Goal: Transaction & Acquisition: Purchase product/service

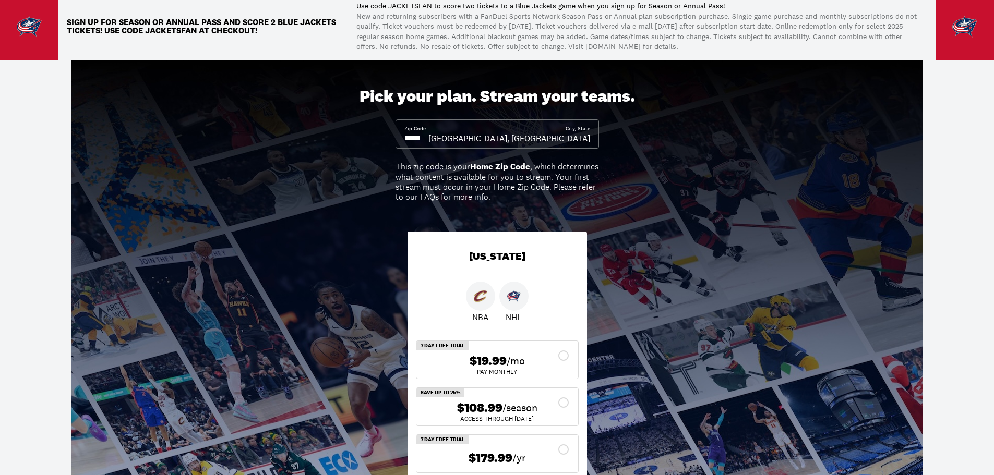
scroll to position [104, 0]
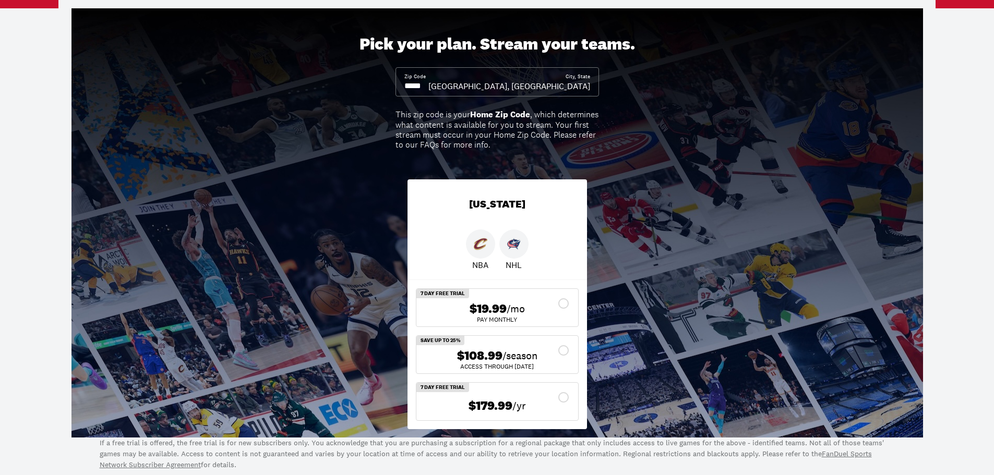
click at [428, 83] on input at bounding box center [416, 85] width 24 height 11
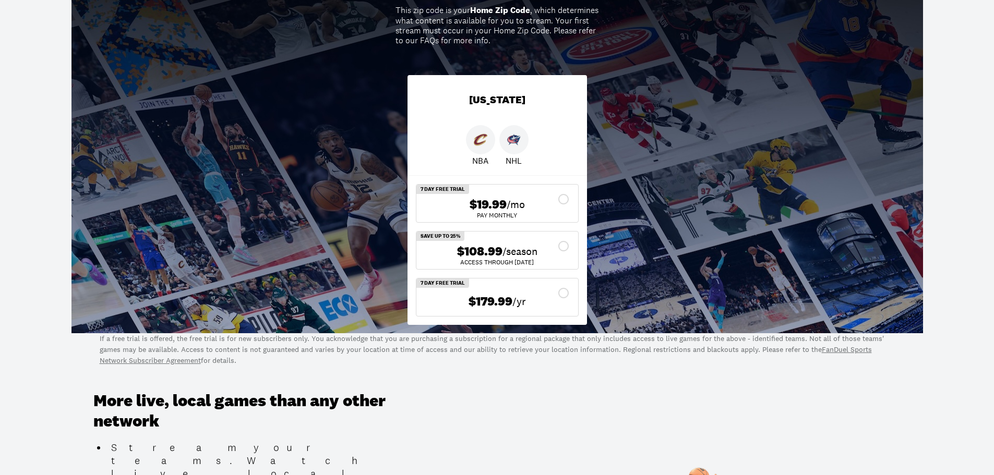
type input "*****"
click at [563, 246] on div "$108.99 /season" at bounding box center [497, 251] width 145 height 15
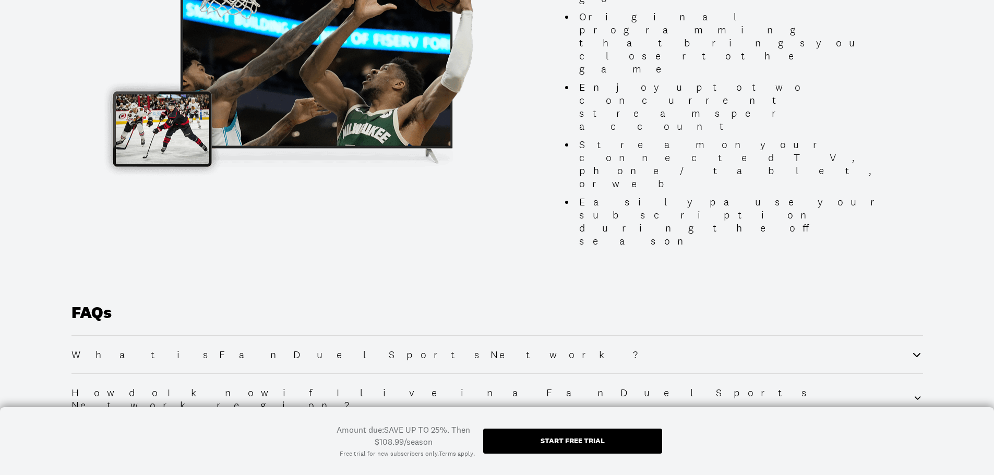
scroll to position [1395, 0]
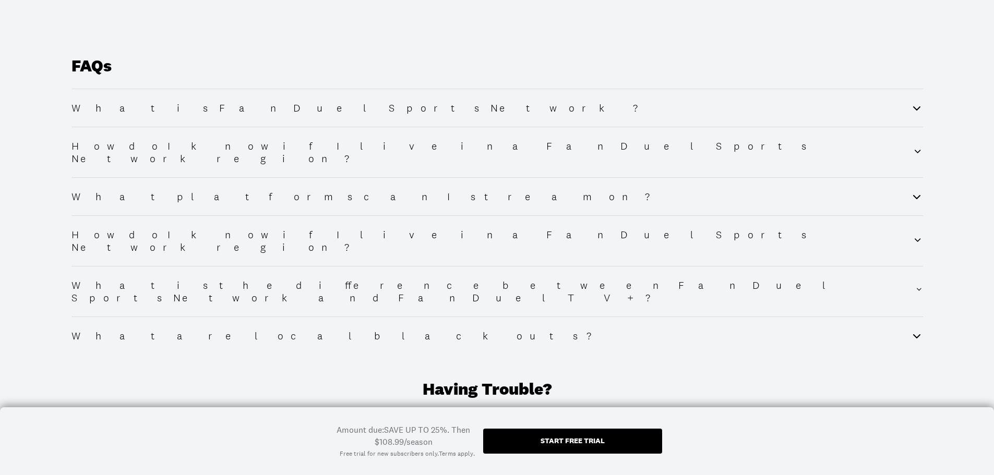
click at [576, 448] on div "Start free trial" at bounding box center [572, 441] width 179 height 25
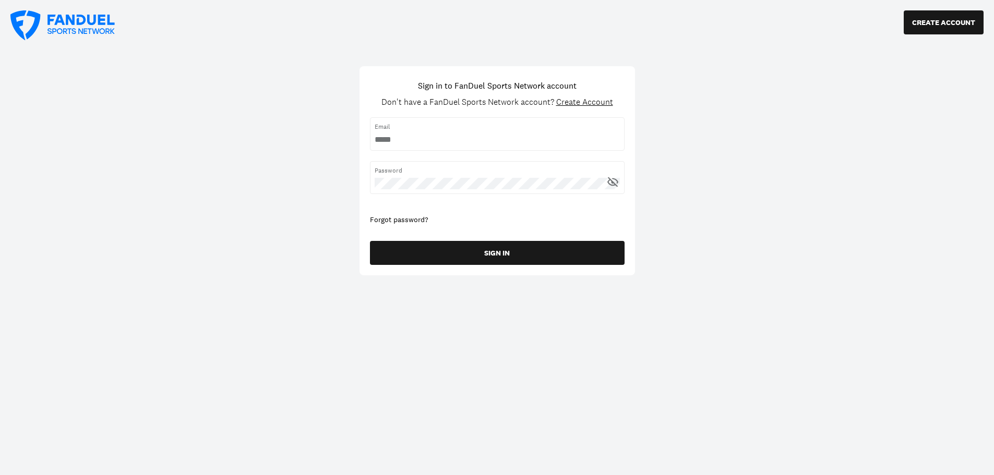
click at [519, 141] on input "username" at bounding box center [497, 139] width 245 height 11
type input "**********"
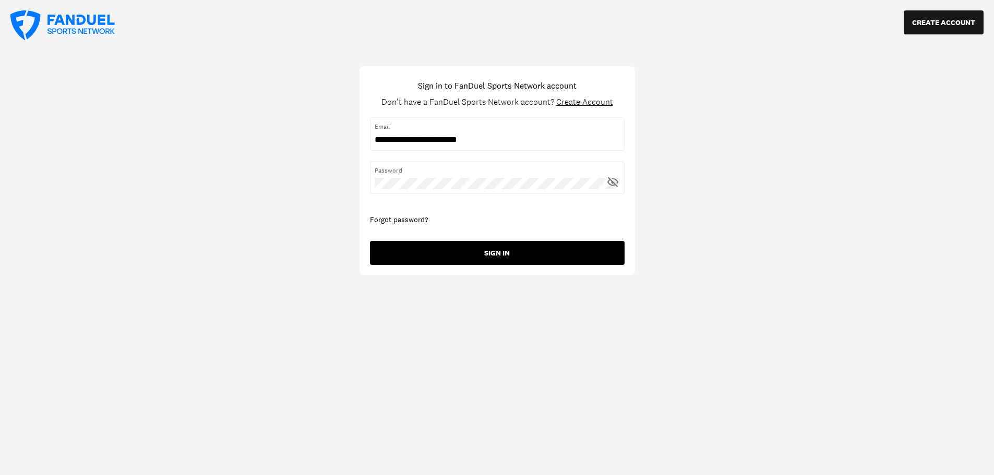
click at [448, 250] on button "SIGN IN" at bounding box center [497, 253] width 255 height 24
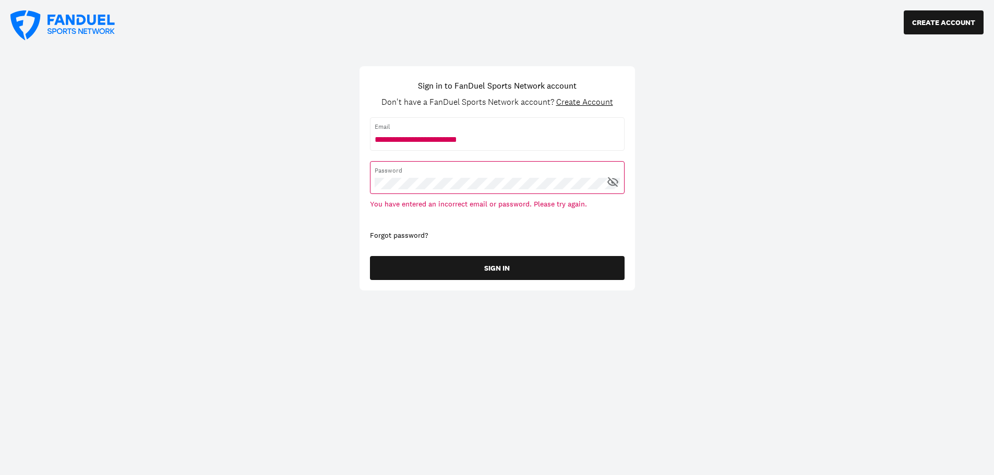
click at [618, 183] on icon at bounding box center [612, 181] width 13 height 13
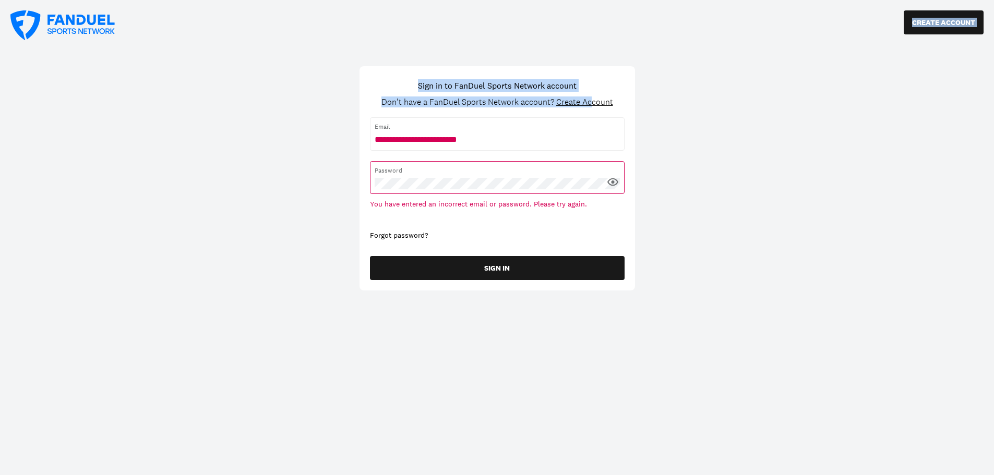
drag, startPoint x: 591, startPoint y: 100, endPoint x: 774, endPoint y: 165, distance: 194.4
click at [774, 165] on div "CREATE ACCOUNT Sign in to FanDuel Sports Network account Don't have a FanDuel S…" at bounding box center [497, 237] width 994 height 475
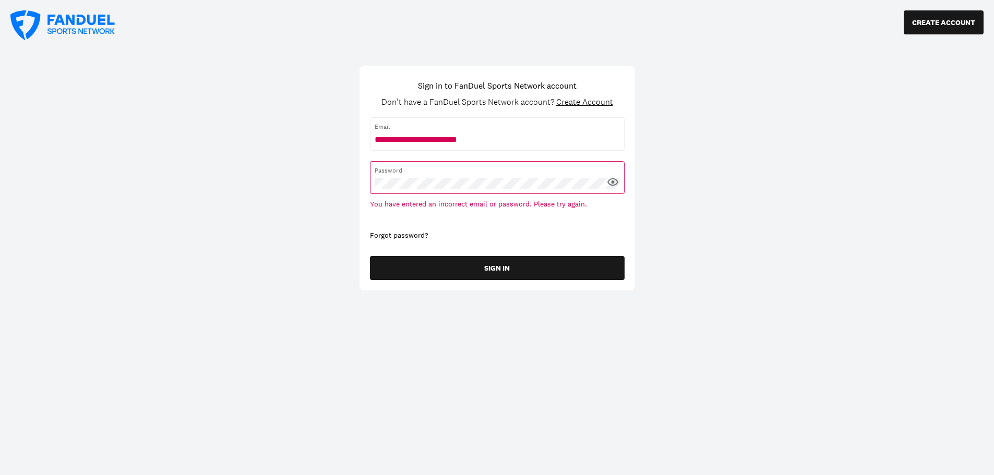
click at [780, 161] on div "CREATE ACCOUNT Sign in to FanDuel Sports Network account Don't have a FanDuel S…" at bounding box center [497, 237] width 994 height 475
click at [603, 103] on span "Create Account" at bounding box center [584, 102] width 57 height 11
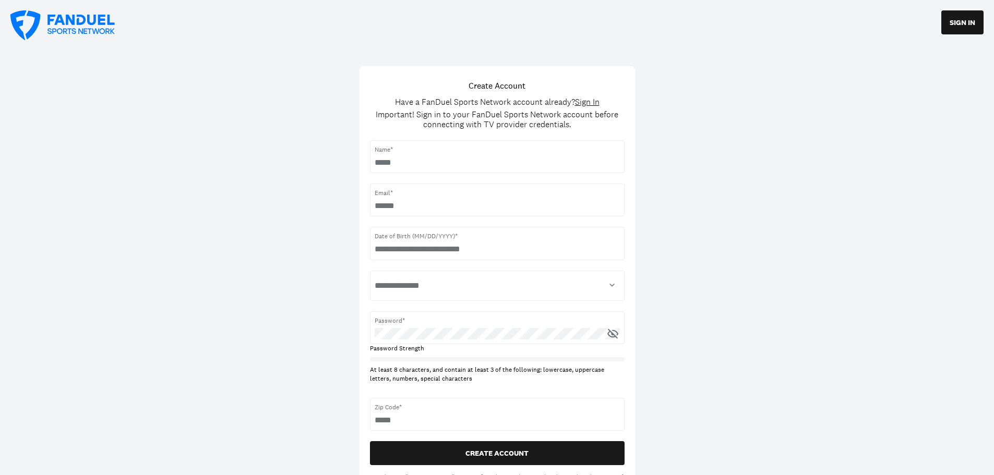
click at [564, 147] on span "Name*" at bounding box center [497, 149] width 245 height 9
click at [514, 157] on input "text" at bounding box center [497, 162] width 245 height 11
type input "**********"
click at [505, 247] on input "text" at bounding box center [497, 249] width 245 height 11
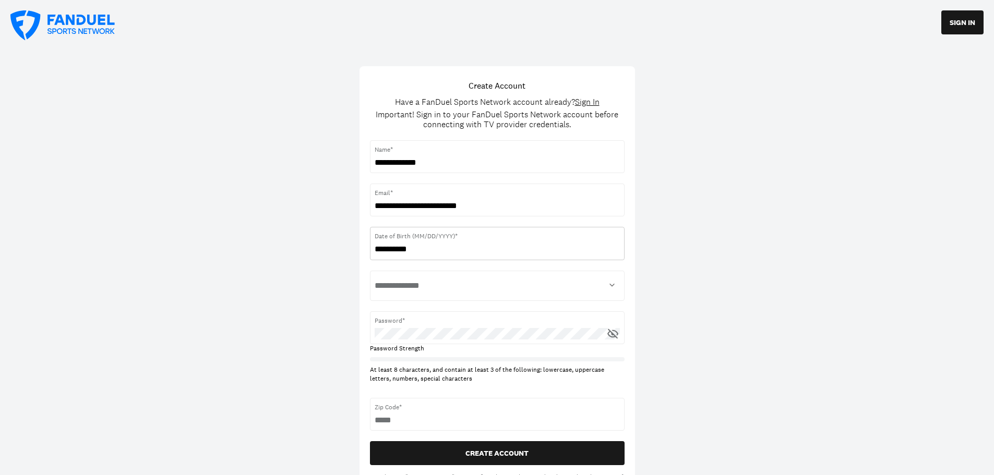
type input "**********"
click at [486, 280] on select "**********" at bounding box center [497, 285] width 245 height 21
select select "****"
click at [375, 275] on select "**********" at bounding box center [497, 285] width 245 height 21
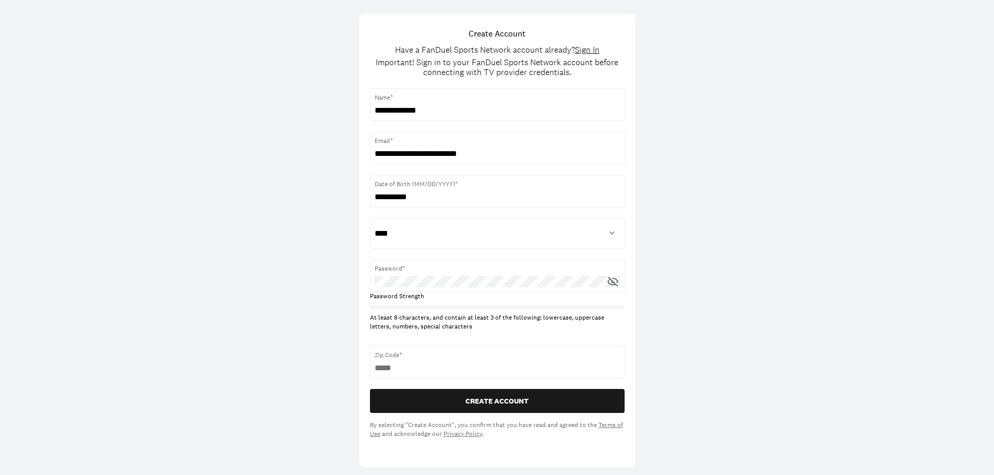
click at [481, 290] on div "Password*" at bounding box center [497, 275] width 255 height 33
click at [620, 282] on div "Password*" at bounding box center [497, 275] width 255 height 33
click at [618, 282] on icon at bounding box center [612, 281] width 13 height 13
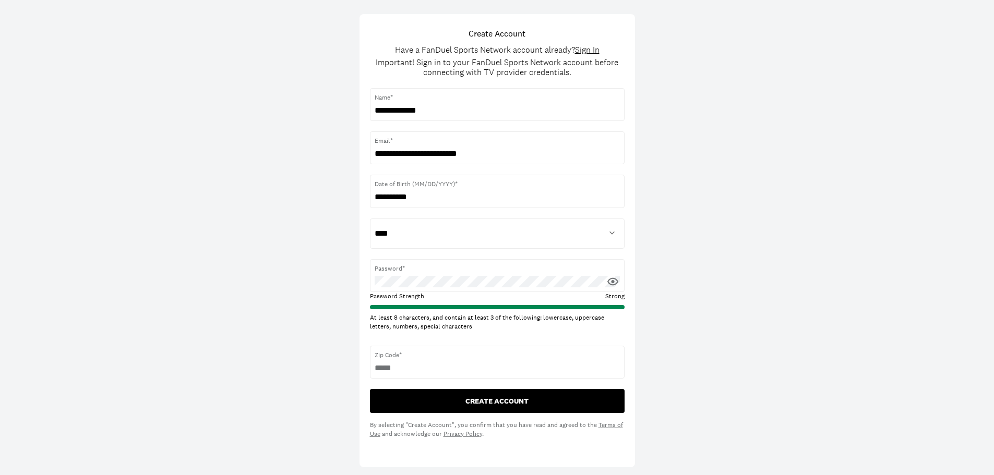
click at [528, 393] on button "CREATE ACCOUNT" at bounding box center [497, 401] width 255 height 24
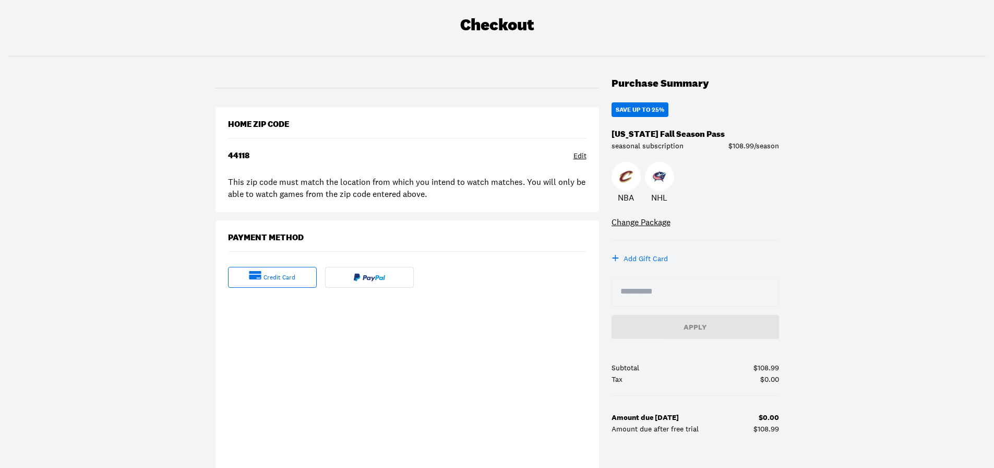
scroll to position [157, 0]
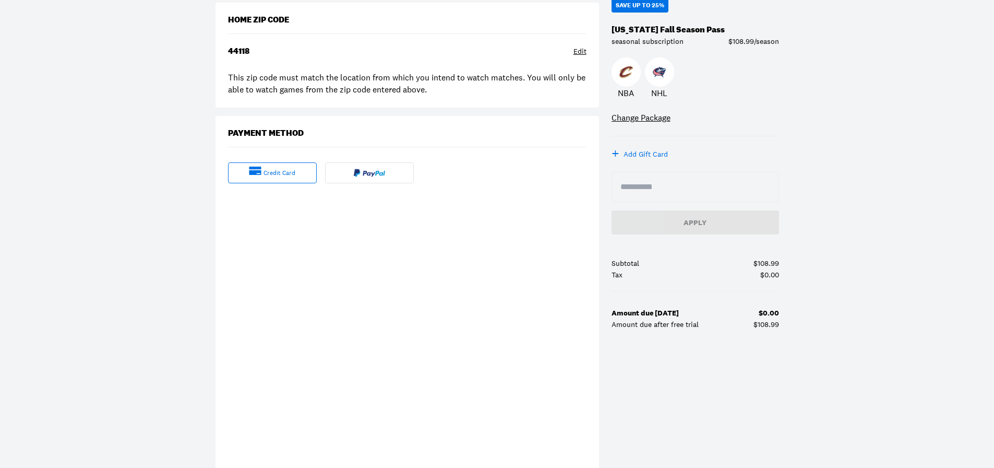
click at [366, 170] on img at bounding box center [369, 173] width 31 height 8
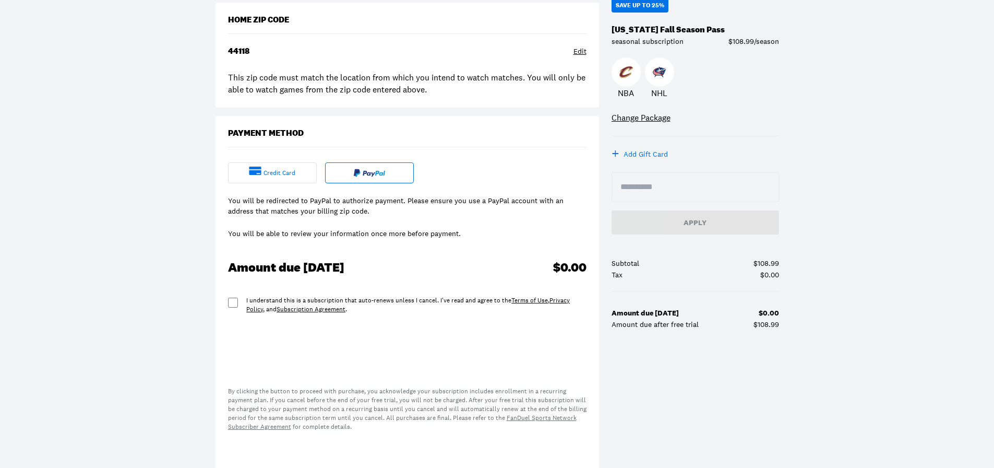
click at [241, 304] on div "I understand this is a subscription that auto-renews unless I cancel. I've read…" at bounding box center [407, 305] width 358 height 18
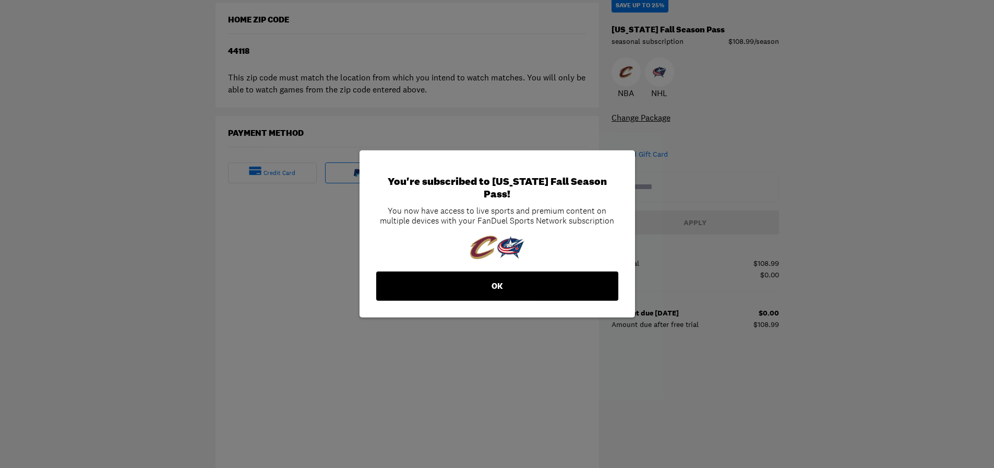
click at [518, 277] on button "OK" at bounding box center [497, 285] width 242 height 29
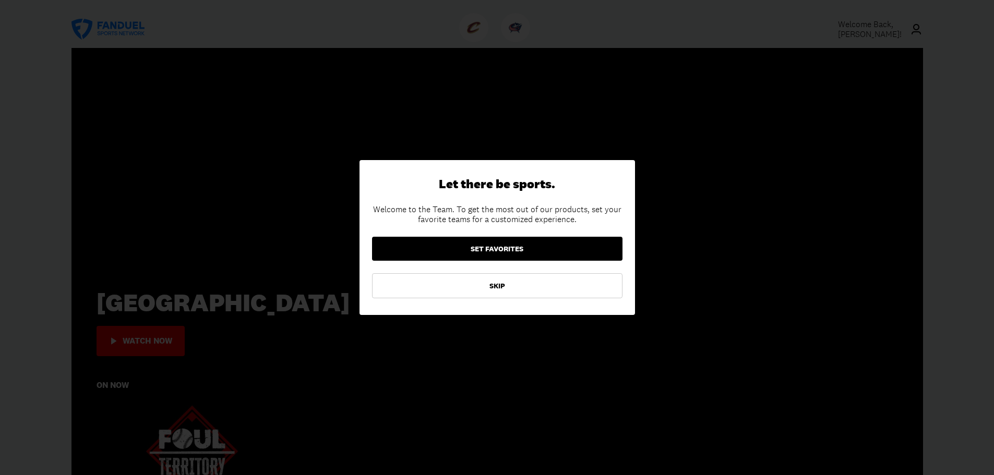
click at [512, 250] on button "SET FAVORITES" at bounding box center [497, 249] width 250 height 24
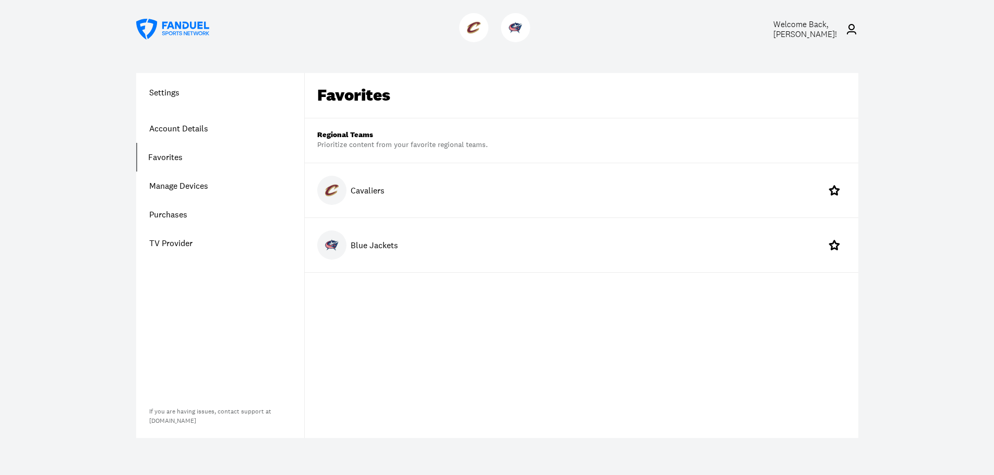
click at [314, 271] on div "Blue Jackets" at bounding box center [582, 245] width 554 height 54
click at [814, 31] on span "Welcome Back, [PERSON_NAME] !" at bounding box center [805, 29] width 64 height 21
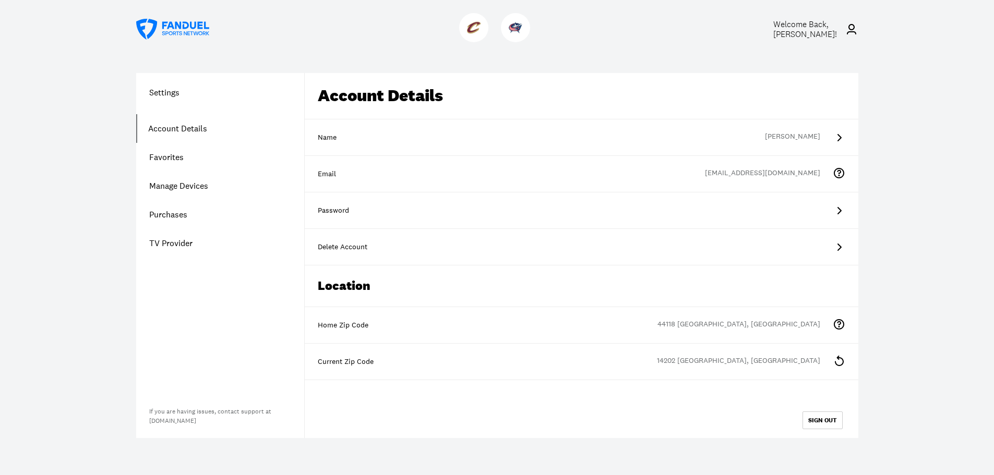
click at [845, 365] on icon at bounding box center [839, 361] width 13 height 13
click at [172, 187] on link "Manage Devices" at bounding box center [220, 186] width 168 height 29
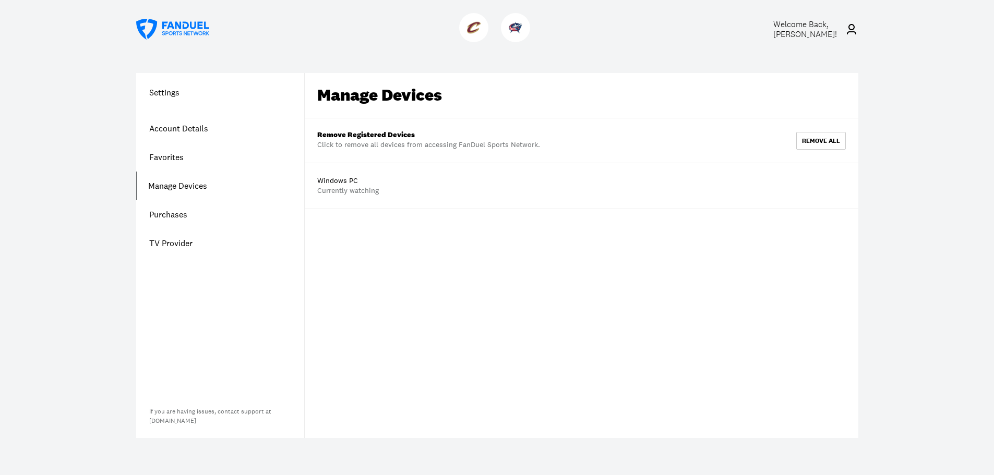
click at [172, 211] on link "Purchases" at bounding box center [220, 214] width 168 height 29
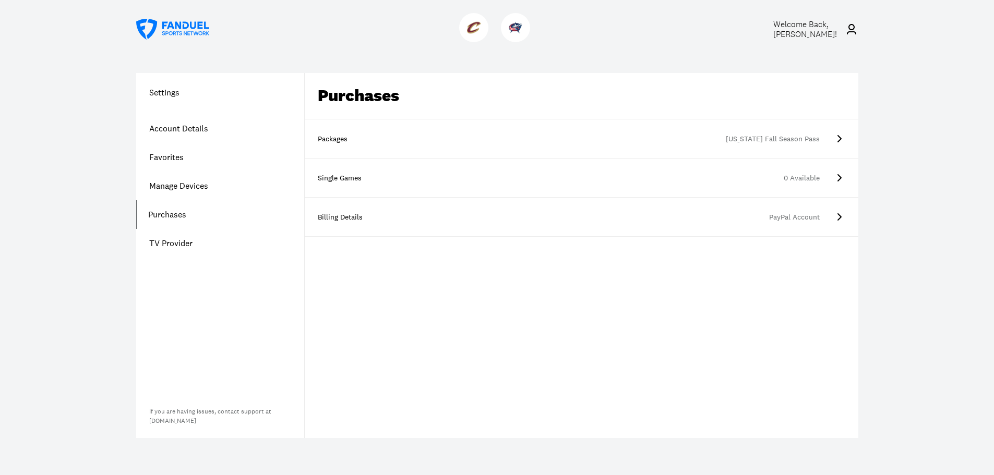
click at [841, 138] on icon at bounding box center [839, 139] width 13 height 13
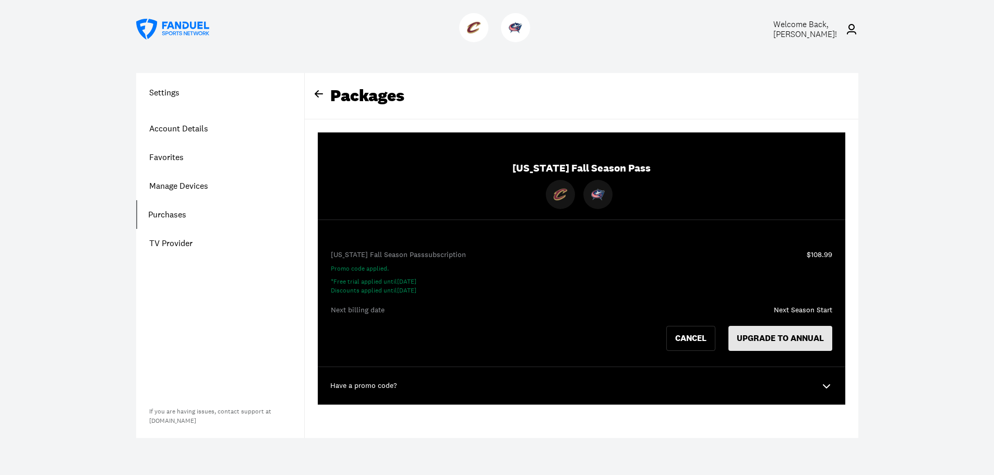
click at [782, 331] on button "UPGRADE TO ANNUAL" at bounding box center [780, 338] width 104 height 25
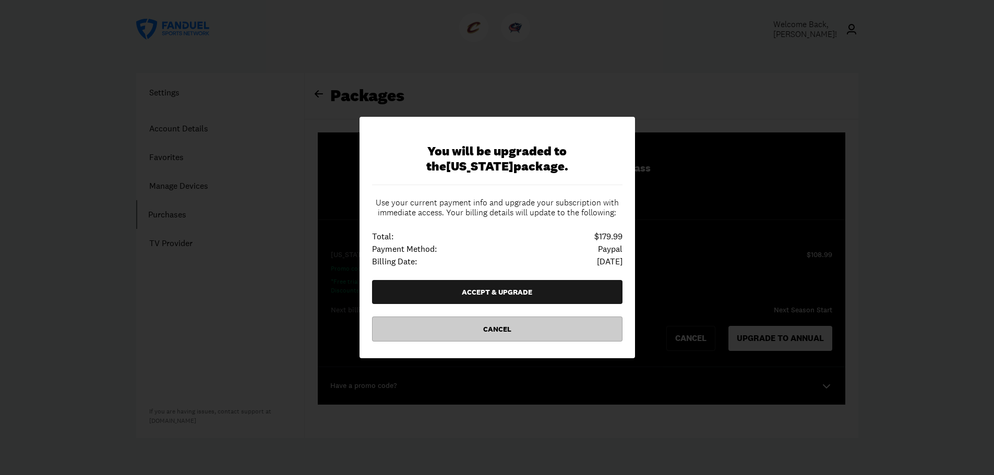
click at [489, 321] on button "Cancel" at bounding box center [497, 329] width 250 height 25
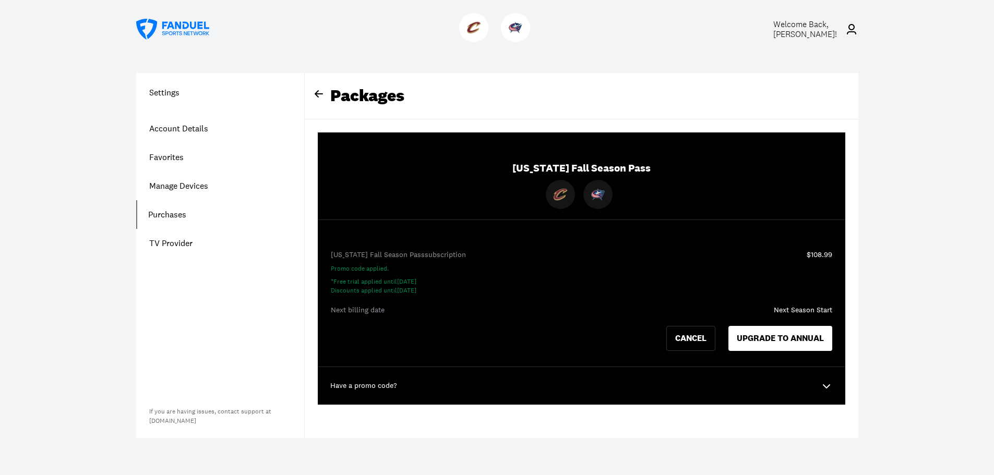
click at [188, 125] on link "Account Details" at bounding box center [220, 128] width 168 height 29
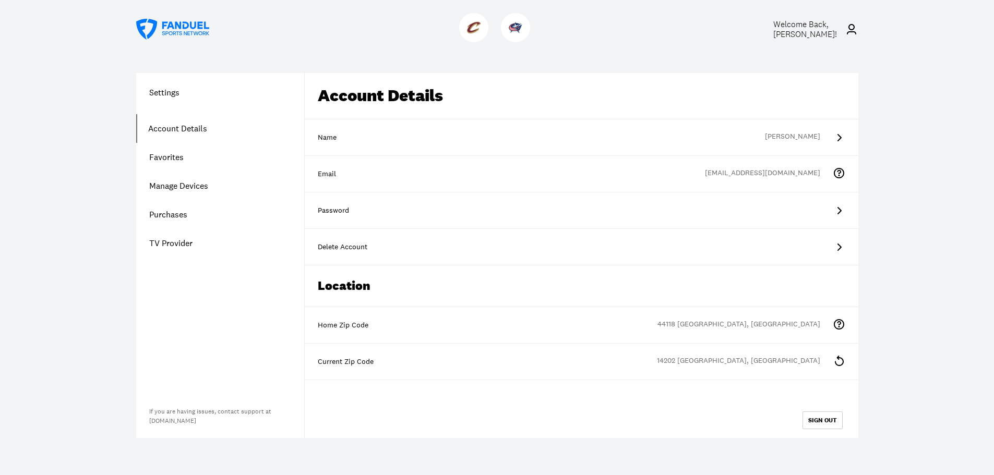
click at [183, 241] on link "TV Provider" at bounding box center [220, 243] width 168 height 29
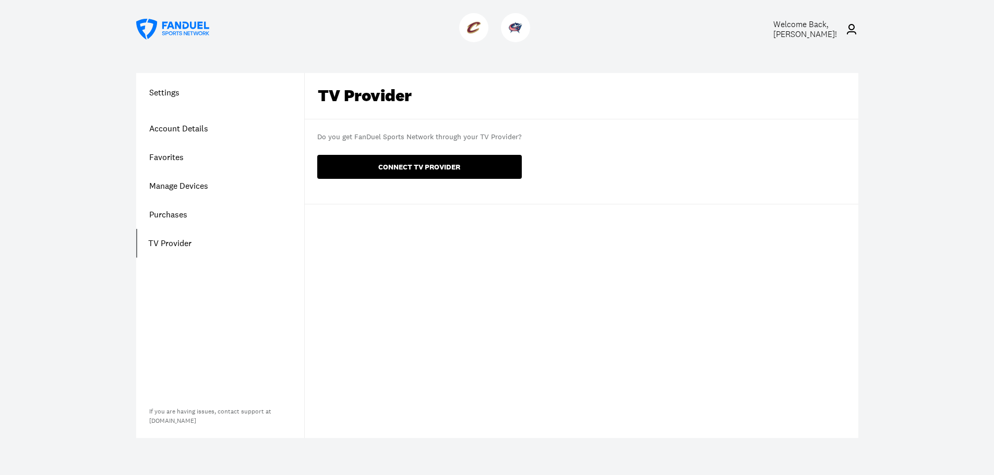
click at [418, 166] on button "CONNECT TV PROVIDER" at bounding box center [419, 167] width 205 height 24
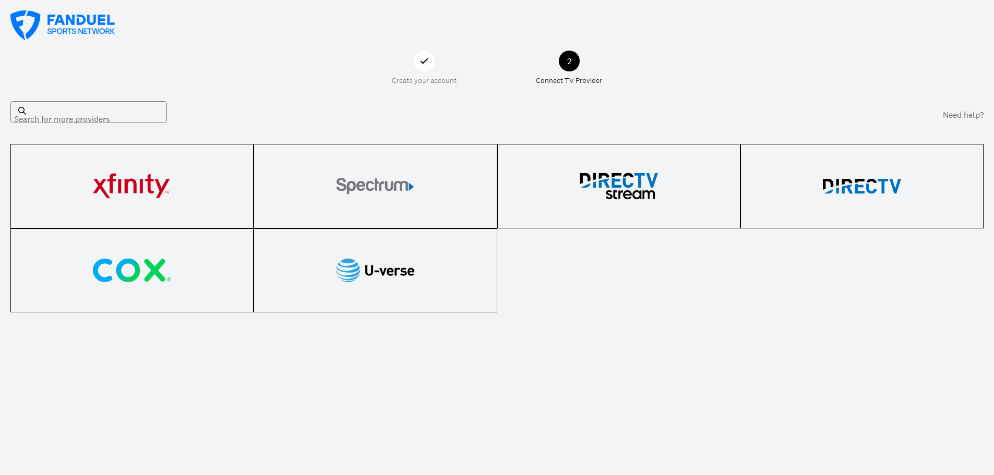
click at [637, 190] on img at bounding box center [619, 186] width 78 height 31
